Goal: Check status: Check status

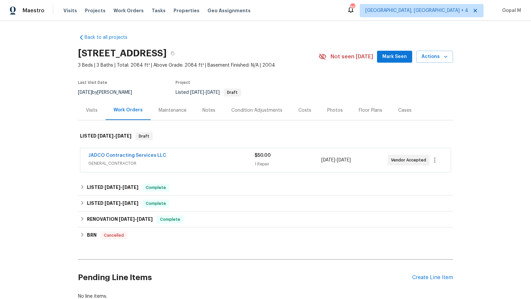
click at [185, 171] on div "JADCO Contracting Services LLC GENERAL_CONTRACTOR $50.00 1 Repair 8/22/2025 - 8…" at bounding box center [265, 160] width 370 height 24
click at [188, 163] on span "GENERAL_CONTRACTOR" at bounding box center [171, 163] width 166 height 7
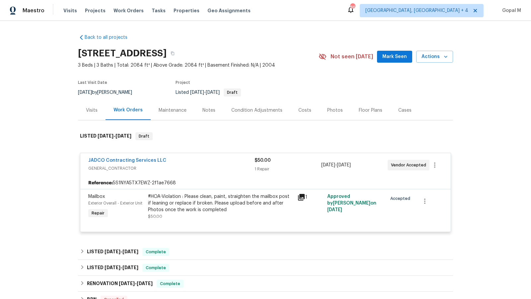
click at [91, 108] on div "Visits" at bounding box center [92, 110] width 12 height 7
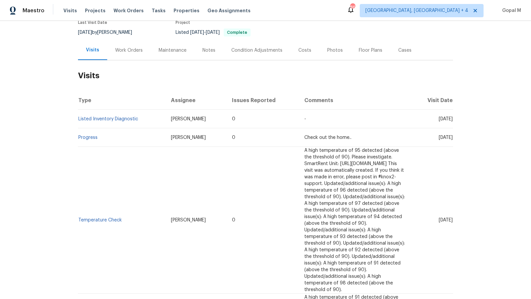
scroll to position [61, 0]
click at [133, 45] on div "Work Orders" at bounding box center [128, 49] width 43 height 20
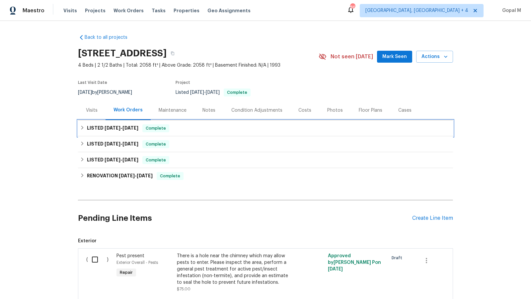
click at [119, 129] on span "[DATE]" at bounding box center [113, 128] width 16 height 5
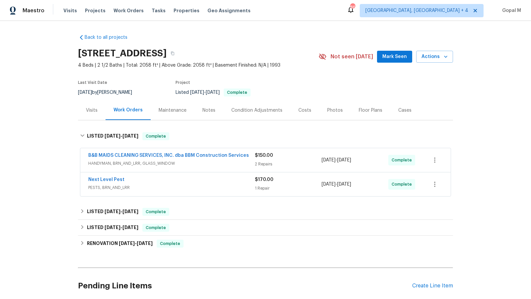
click at [185, 162] on span "HANDYMAN, BRN_AND_LRR, GLASS_WINDOW" at bounding box center [171, 163] width 167 height 7
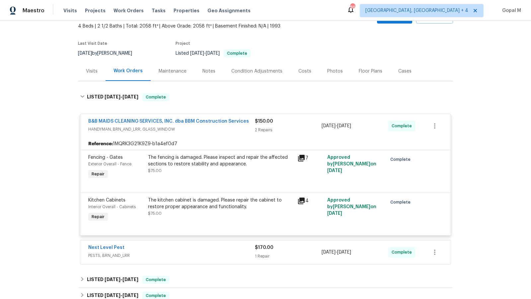
scroll to position [41, 0]
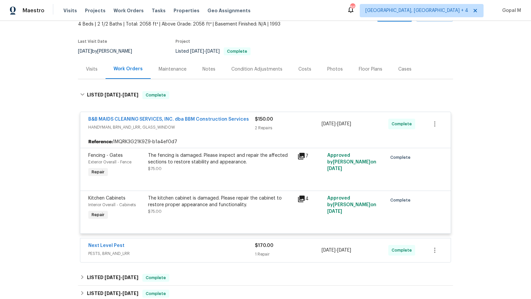
click at [94, 75] on div "Visits" at bounding box center [92, 69] width 28 height 20
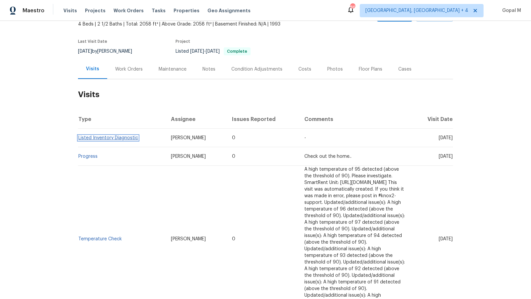
click at [100, 139] on link "Listed Inventory Diagnostic" at bounding box center [108, 138] width 60 height 5
